Goal: Register for event/course

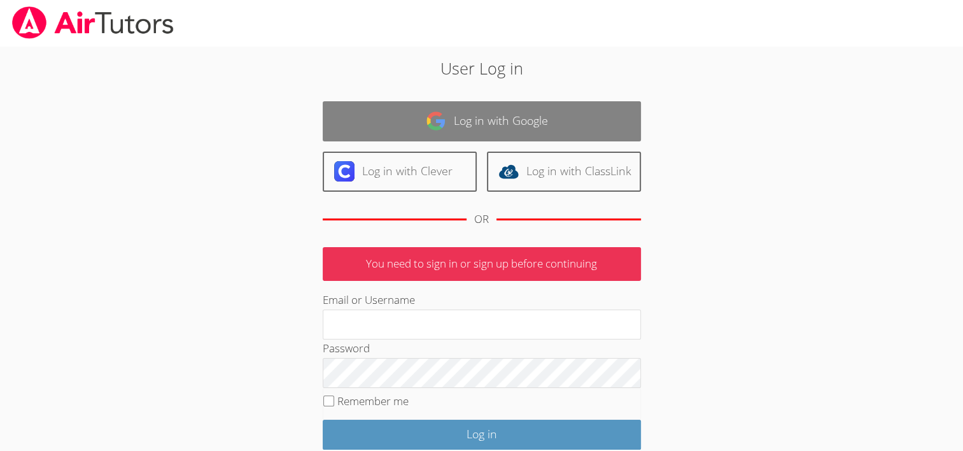
click at [446, 125] on link "Log in with Google" at bounding box center [482, 121] width 318 height 40
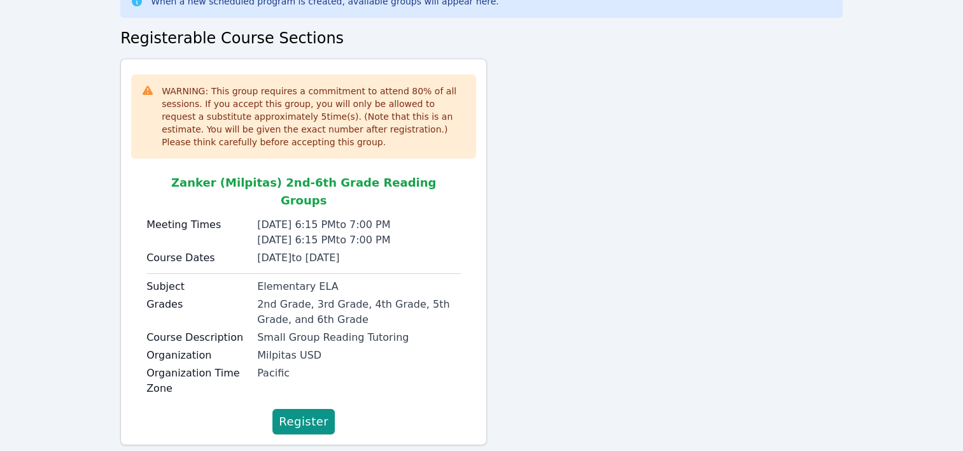
scroll to position [95, 0]
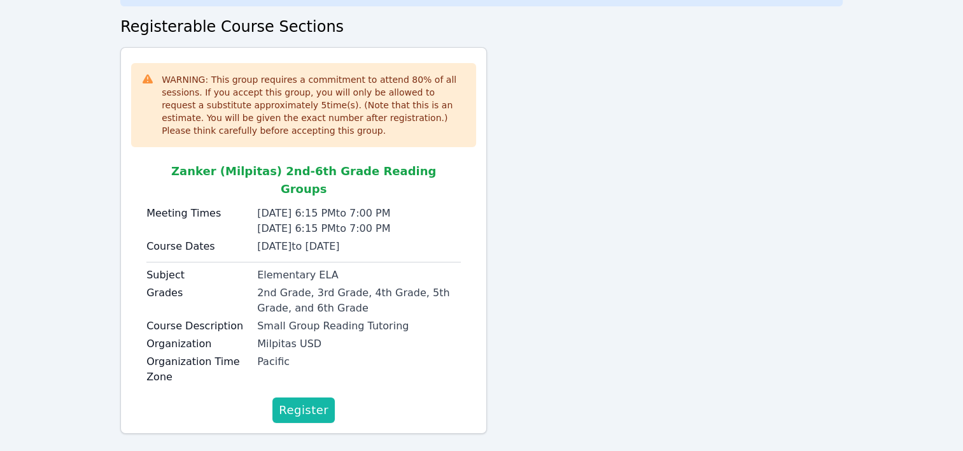
click at [313, 401] on span "Register" at bounding box center [304, 410] width 50 height 18
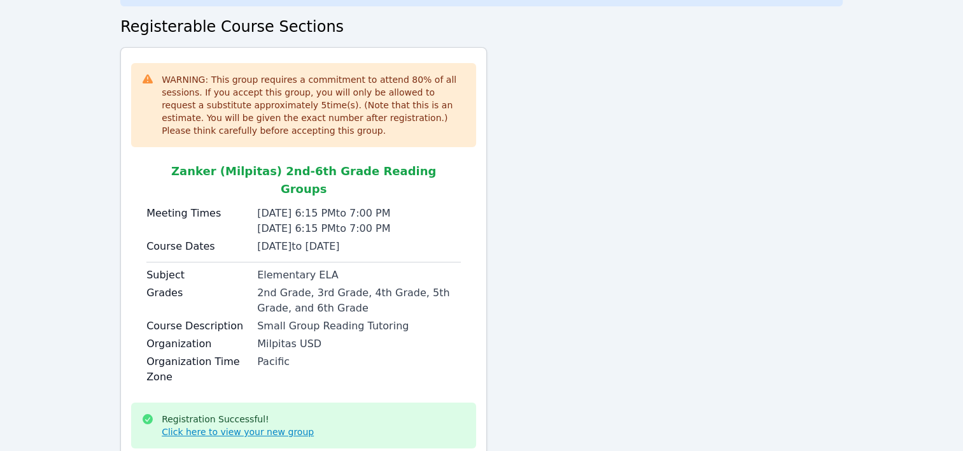
click at [284, 425] on link "Click here to view your new group" at bounding box center [238, 431] width 152 height 13
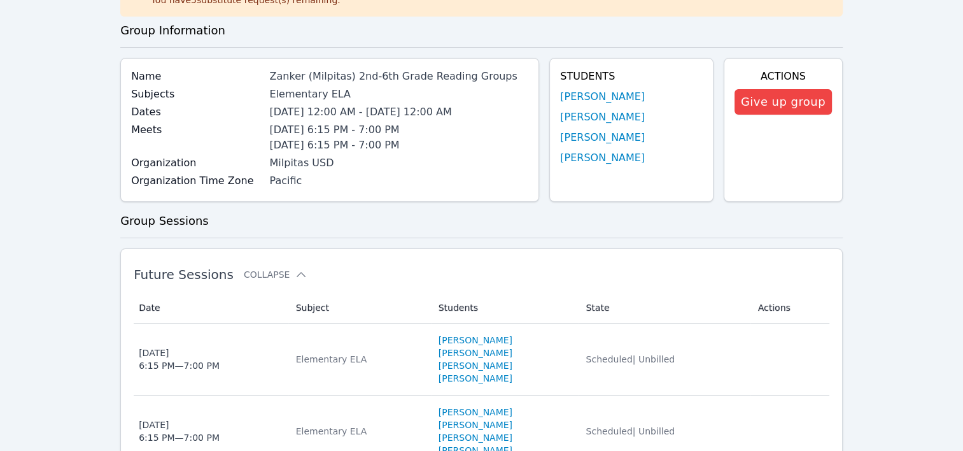
scroll to position [64, 0]
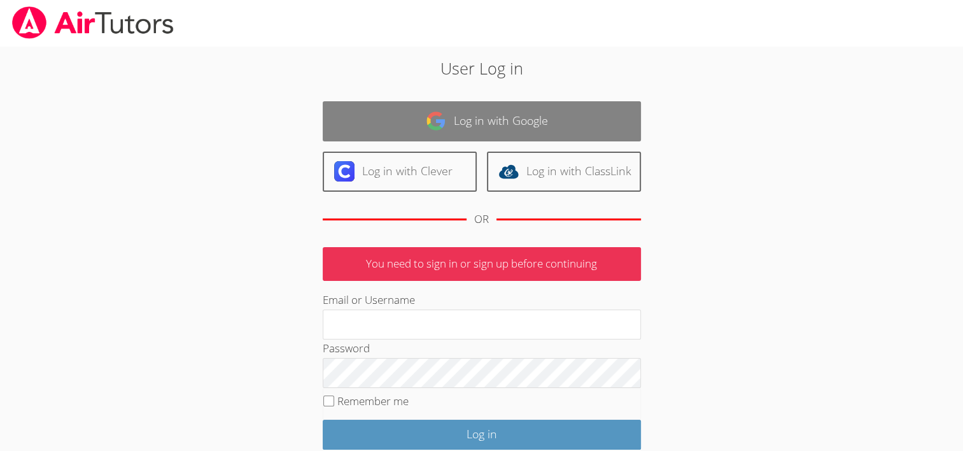
click at [583, 111] on link "Log in with Google" at bounding box center [482, 121] width 318 height 40
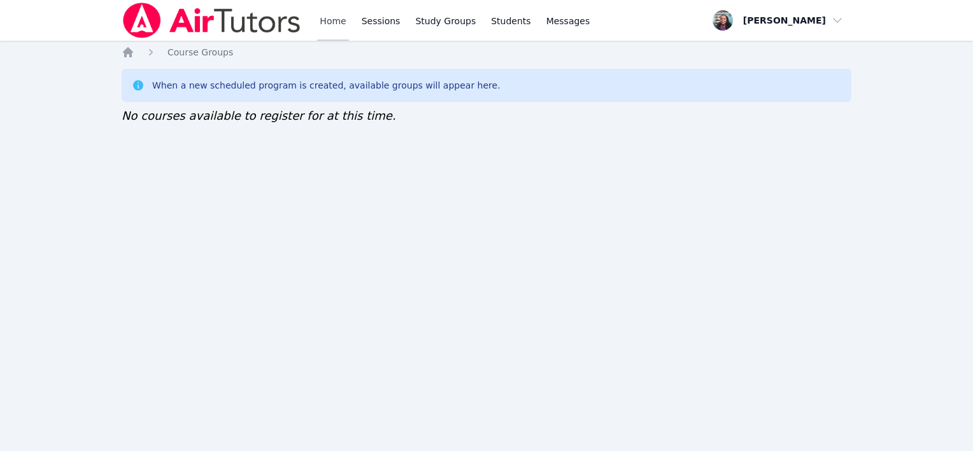
click at [342, 24] on link "Home" at bounding box center [332, 20] width 31 height 41
click at [331, 21] on link "Home" at bounding box center [332, 20] width 31 height 41
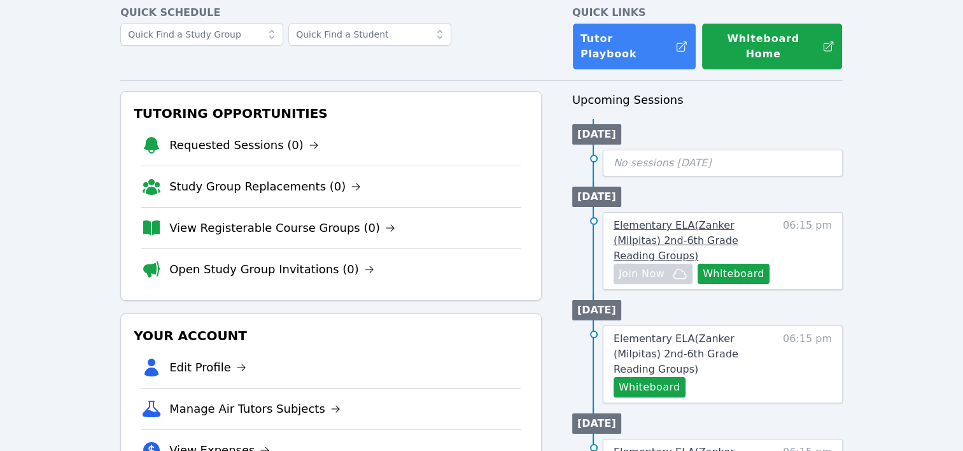
click at [738, 219] on span "Elementary ELA ( Zanker (Milpitas) 2nd-6th Grade Reading Groups )" at bounding box center [676, 240] width 125 height 43
